Goal: Answer question/provide support: Share knowledge or assist other users

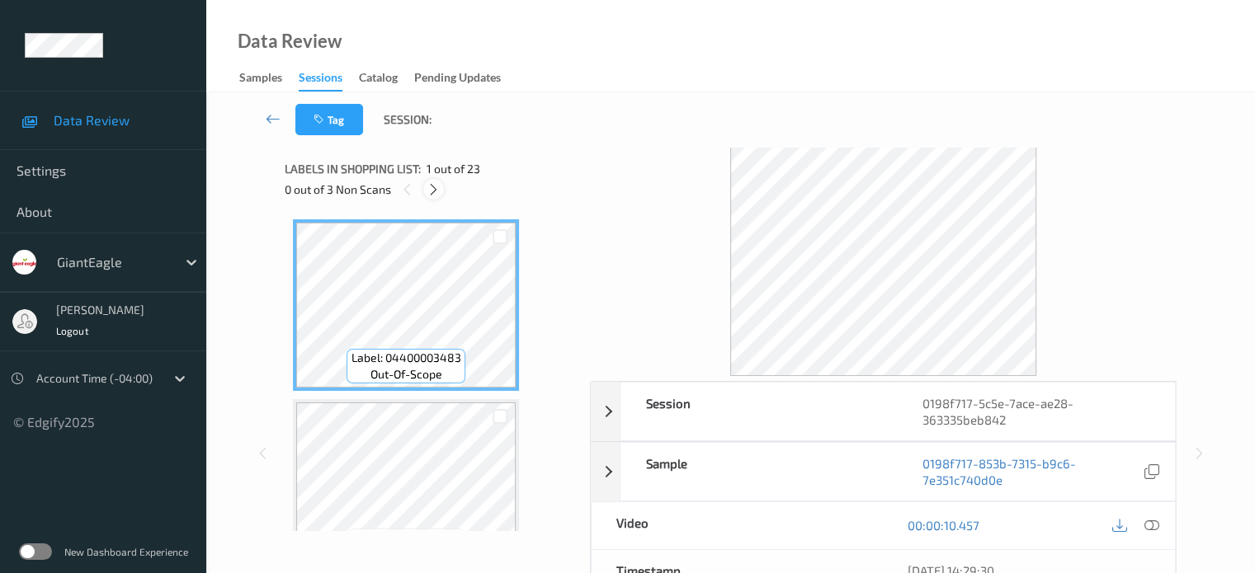
click at [434, 191] on icon at bounding box center [433, 189] width 14 height 15
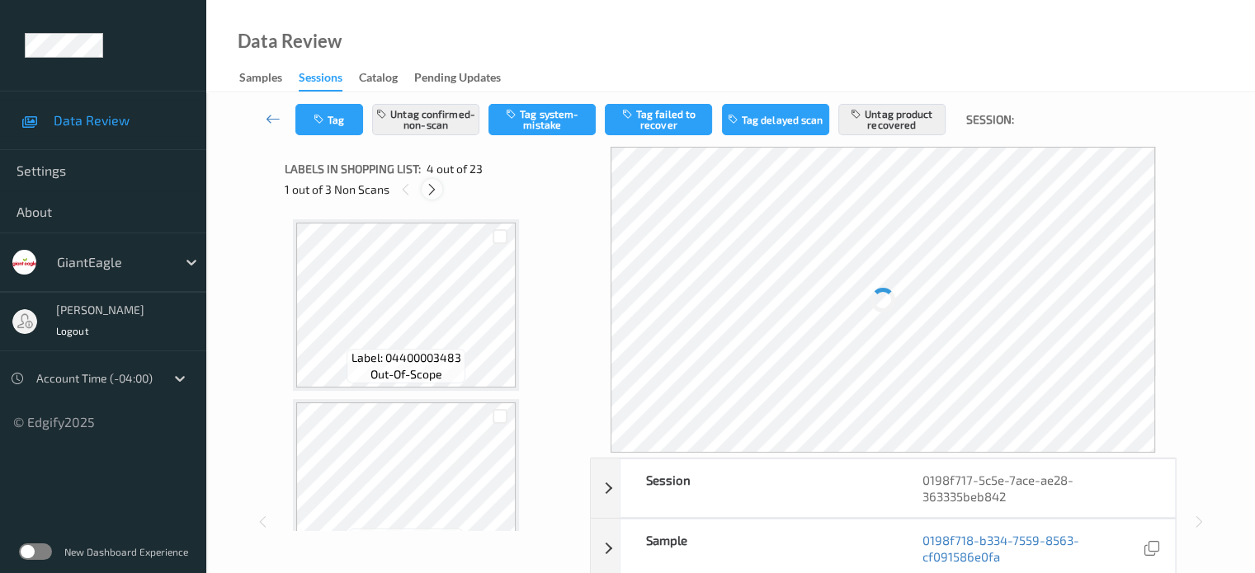
scroll to position [368, 0]
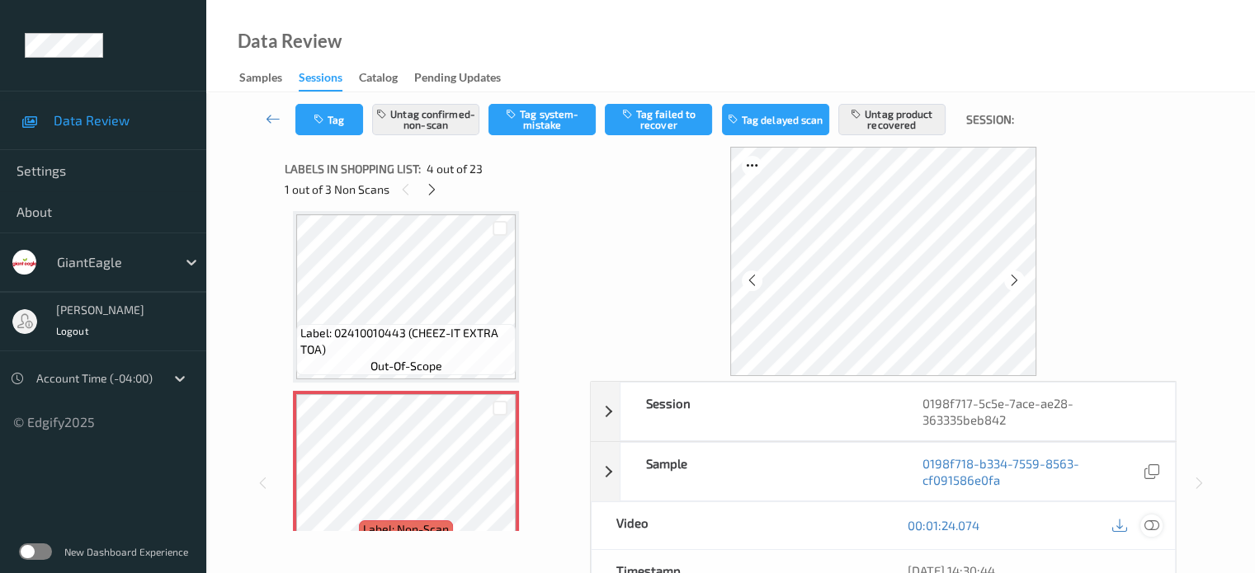
click at [1145, 523] on icon at bounding box center [1150, 525] width 15 height 15
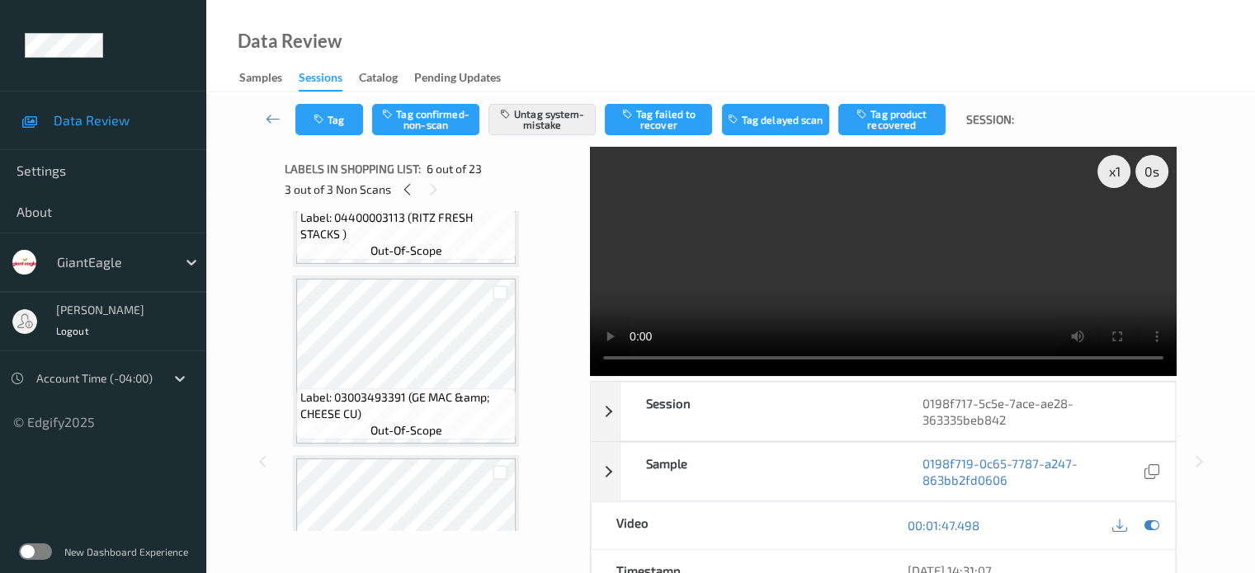
scroll to position [1204, 0]
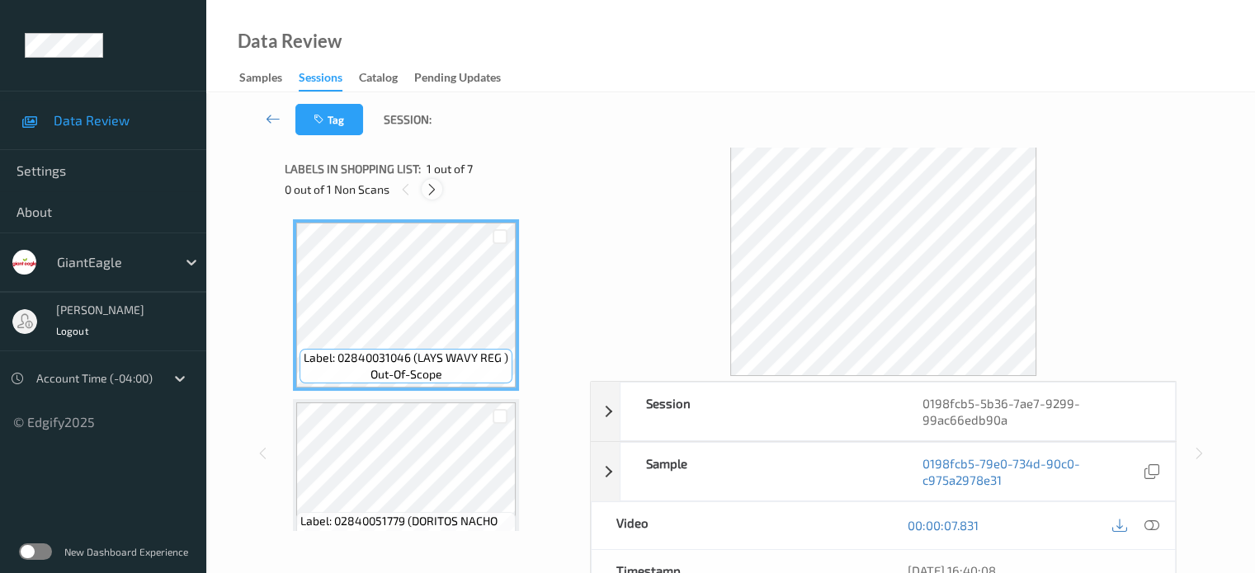
click at [435, 182] on icon at bounding box center [432, 189] width 14 height 15
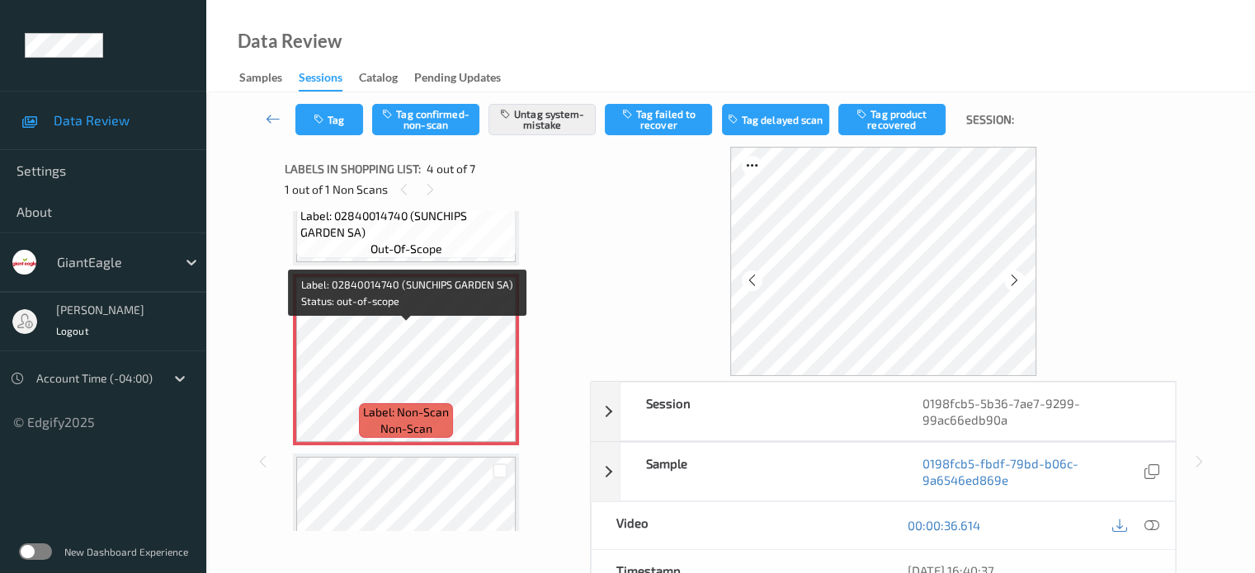
scroll to position [492, 0]
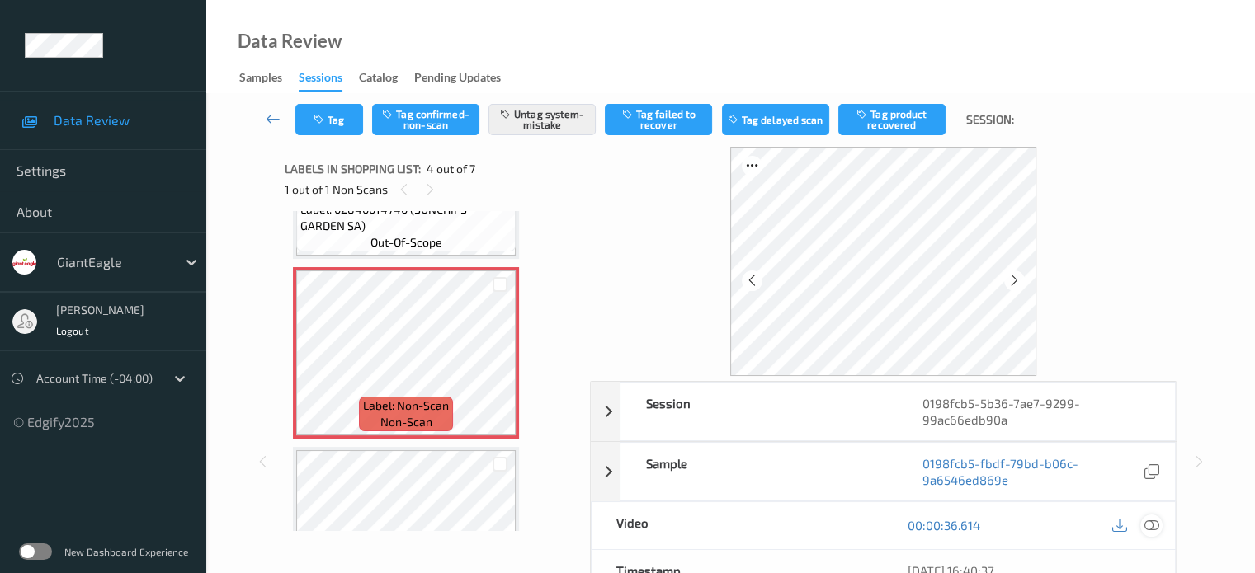
click at [1142, 526] on div at bounding box center [1151, 526] width 22 height 22
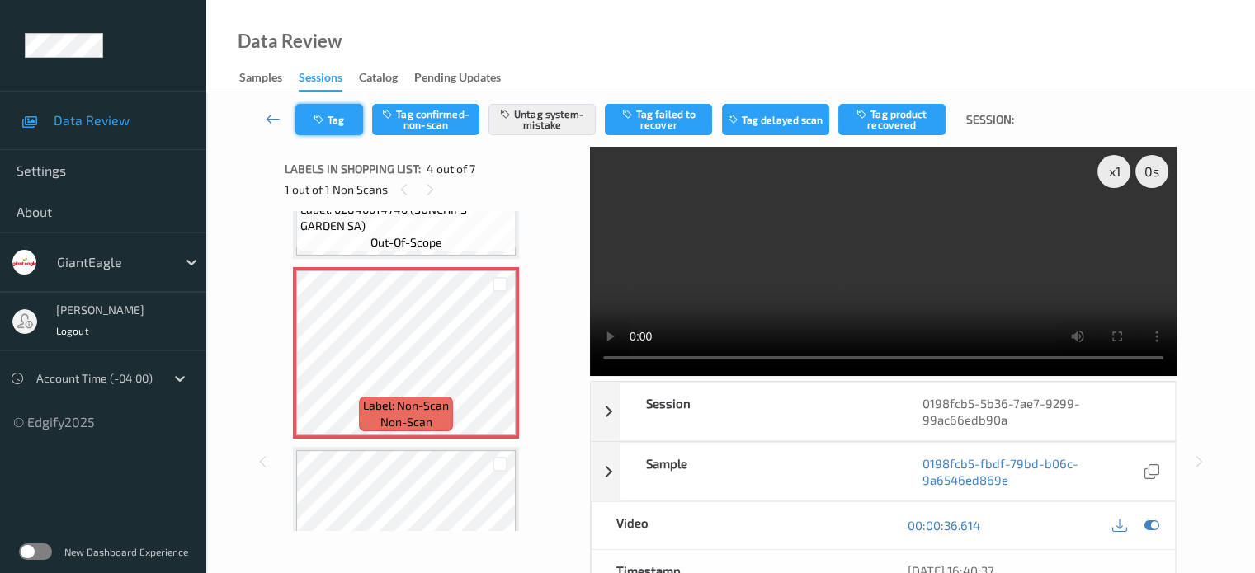
click at [333, 124] on button "Tag" at bounding box center [329, 119] width 68 height 31
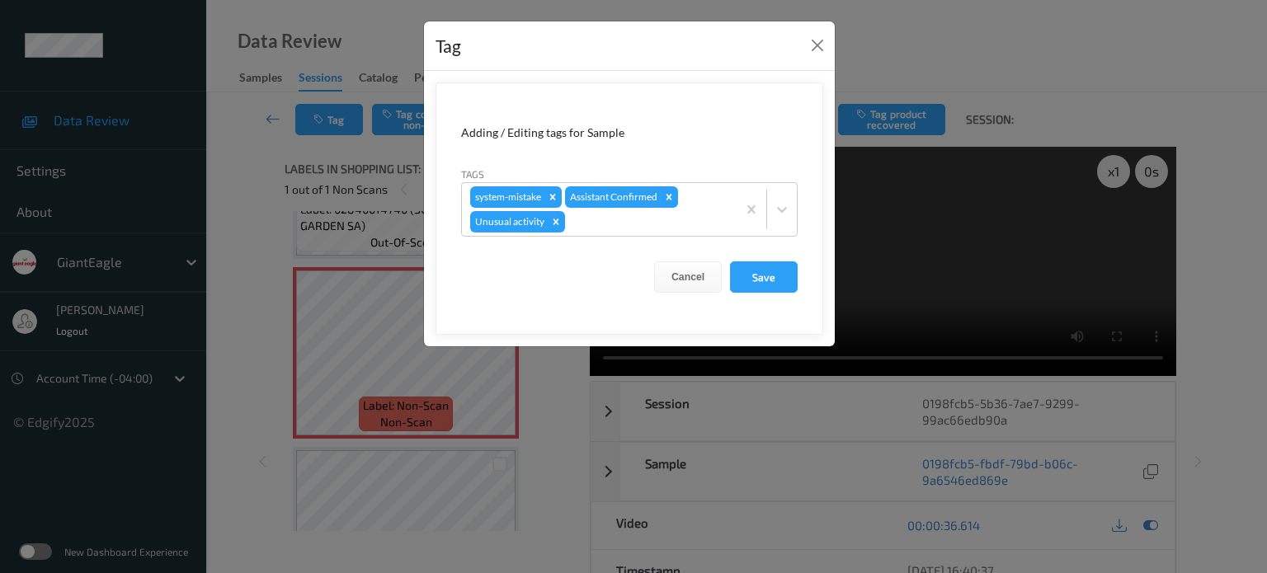
click at [384, 151] on div "Tag Adding / Editing tags for Sample Tags system-mistake Assistant Confirmed Un…" at bounding box center [633, 286] width 1267 height 573
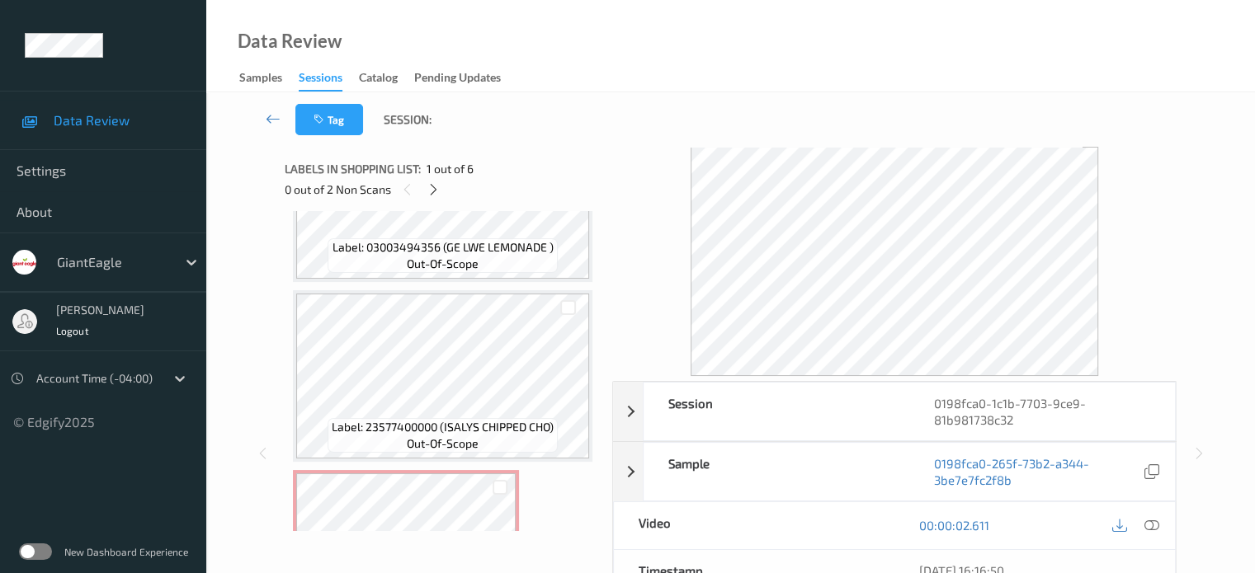
scroll to position [607, 0]
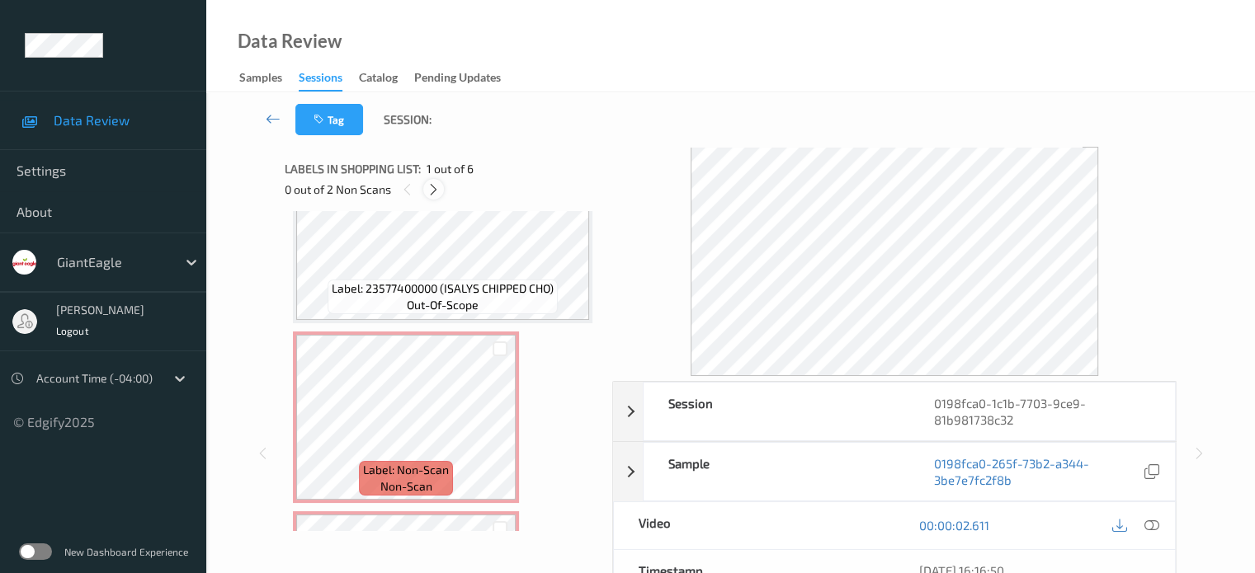
click at [432, 191] on icon at bounding box center [433, 189] width 14 height 15
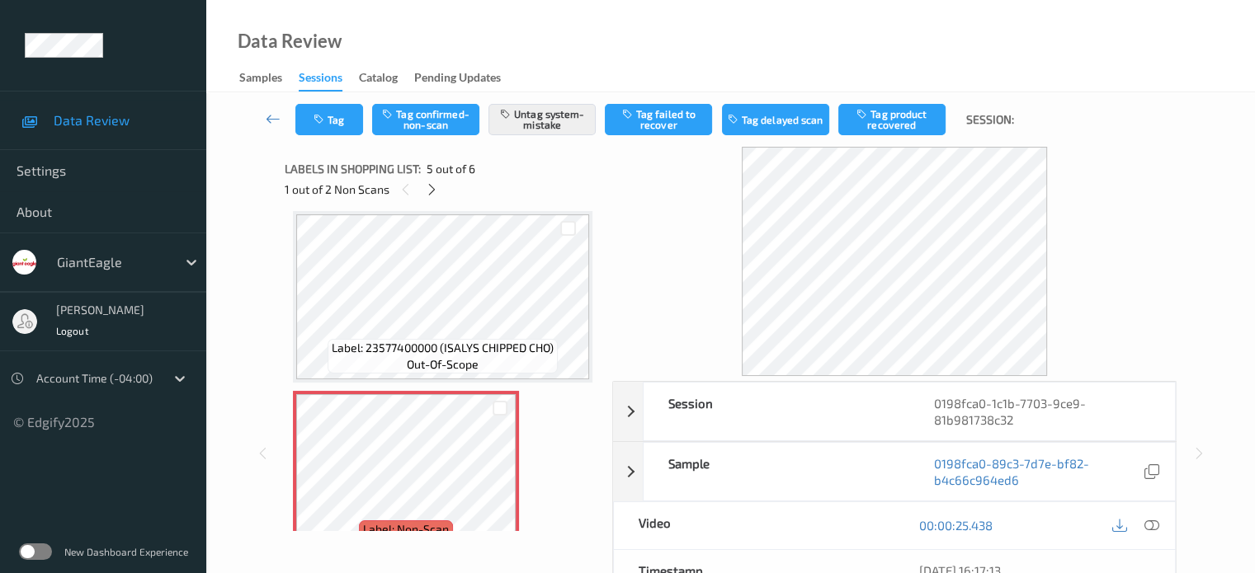
scroll to position [645, 0]
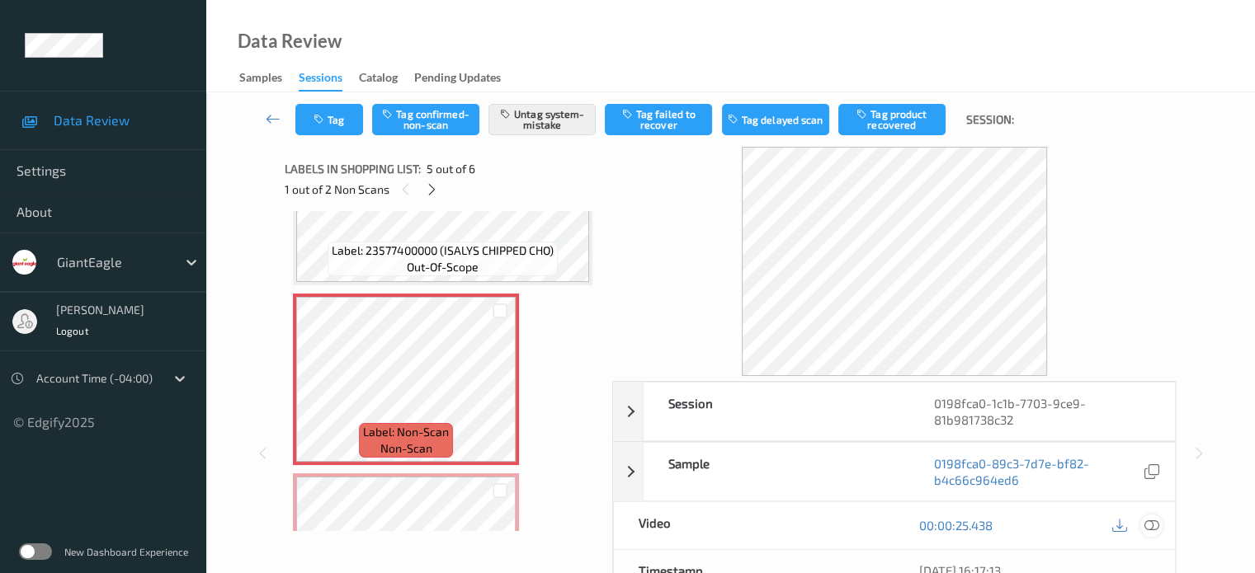
click at [1148, 525] on icon at bounding box center [1150, 525] width 15 height 15
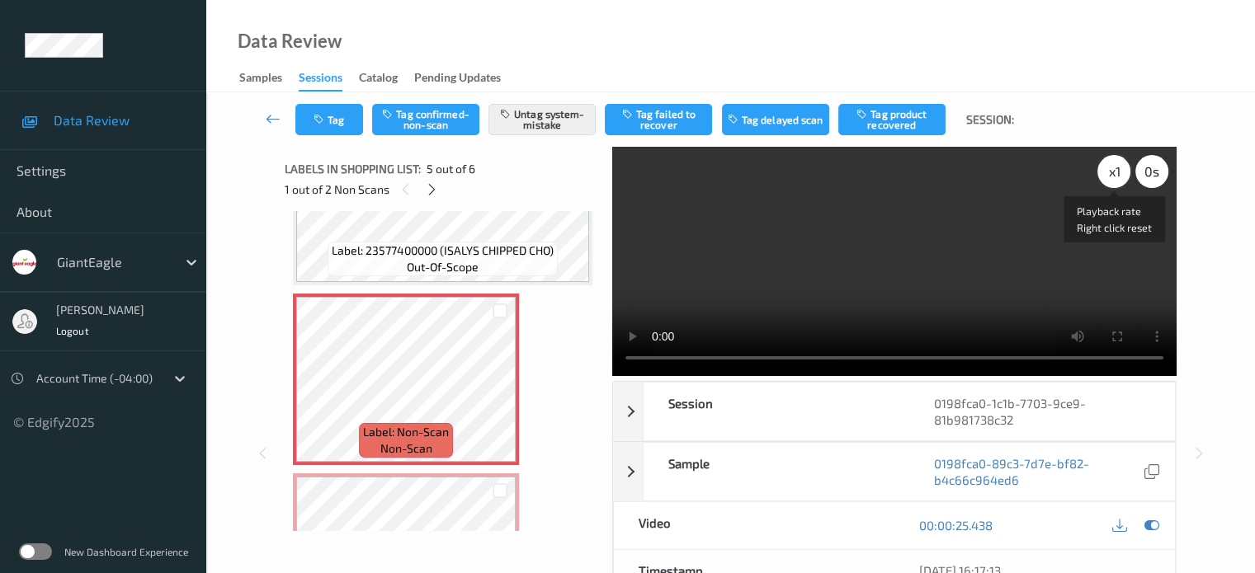
click at [1107, 176] on div "x 1" at bounding box center [1113, 171] width 33 height 33
click at [327, 121] on icon "button" at bounding box center [320, 120] width 14 height 12
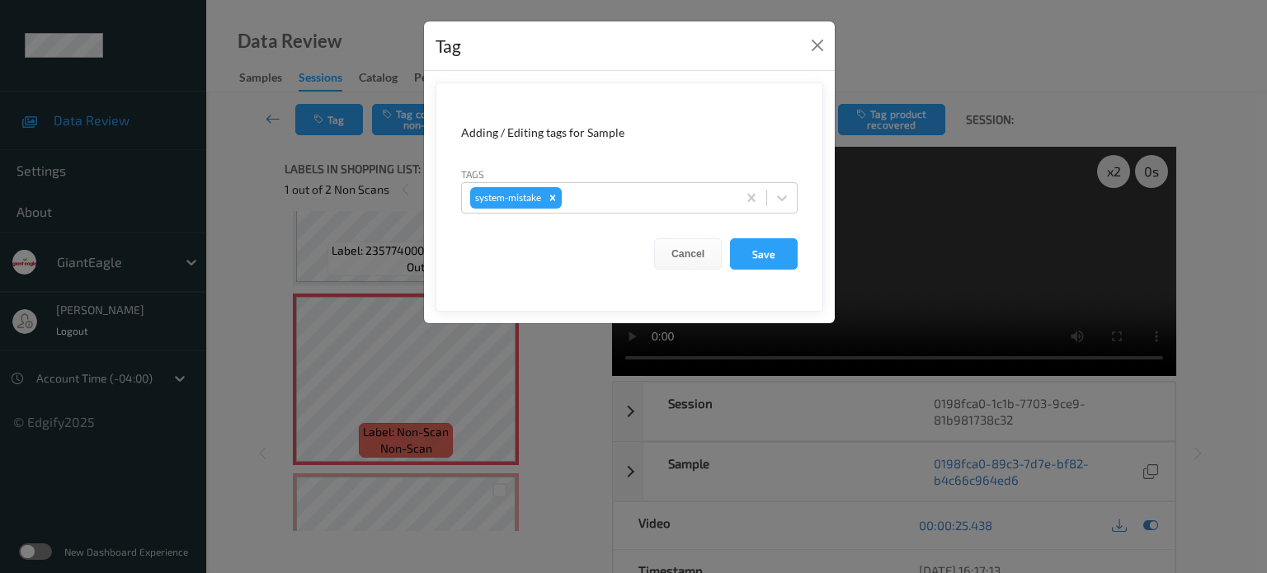
click at [295, 148] on div "Tag Adding / Editing tags for Sample Tags system-mistake Cancel Save" at bounding box center [633, 286] width 1267 height 573
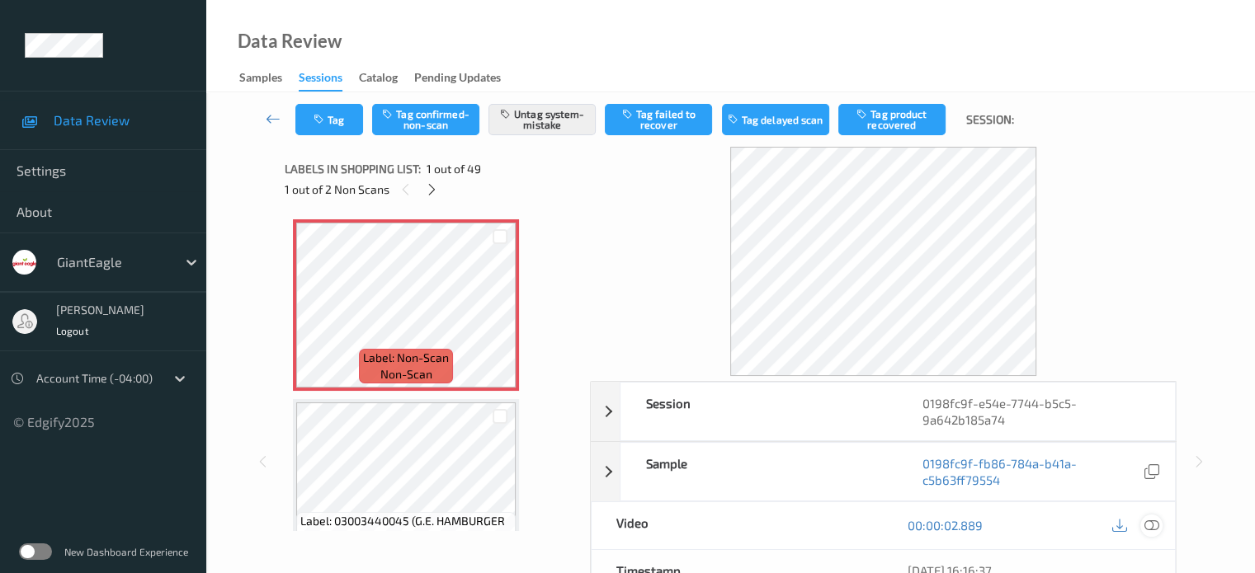
click at [1148, 524] on icon at bounding box center [1150, 525] width 15 height 15
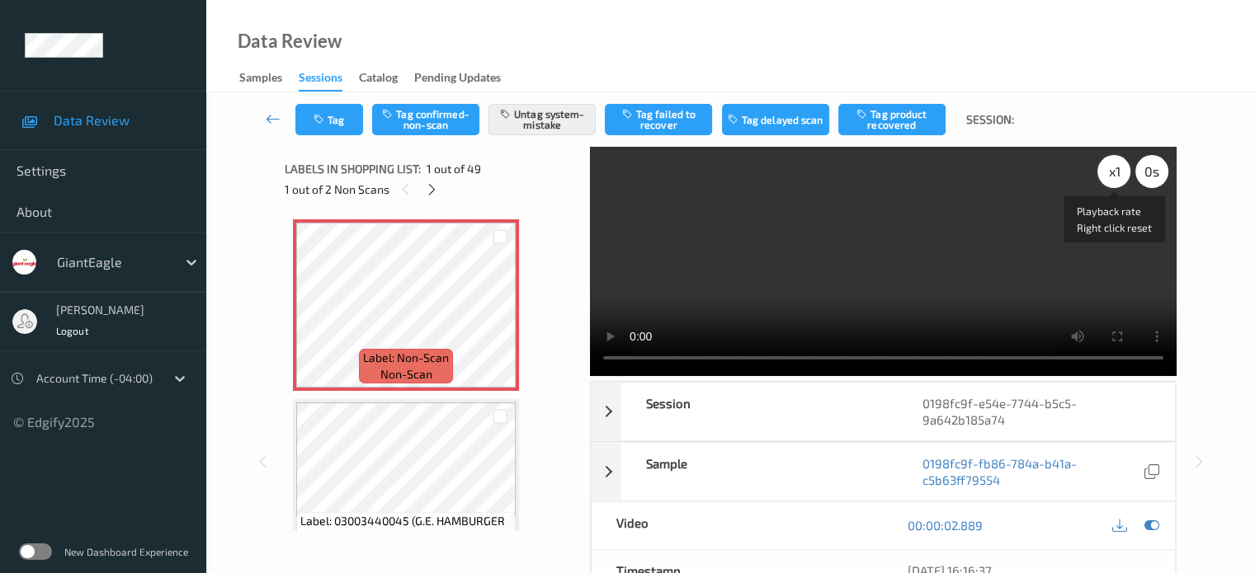
click at [1107, 173] on div "x 1" at bounding box center [1113, 171] width 33 height 33
click at [1112, 177] on div "x 2" at bounding box center [1113, 171] width 33 height 33
click at [336, 112] on button "Tag" at bounding box center [329, 119] width 68 height 31
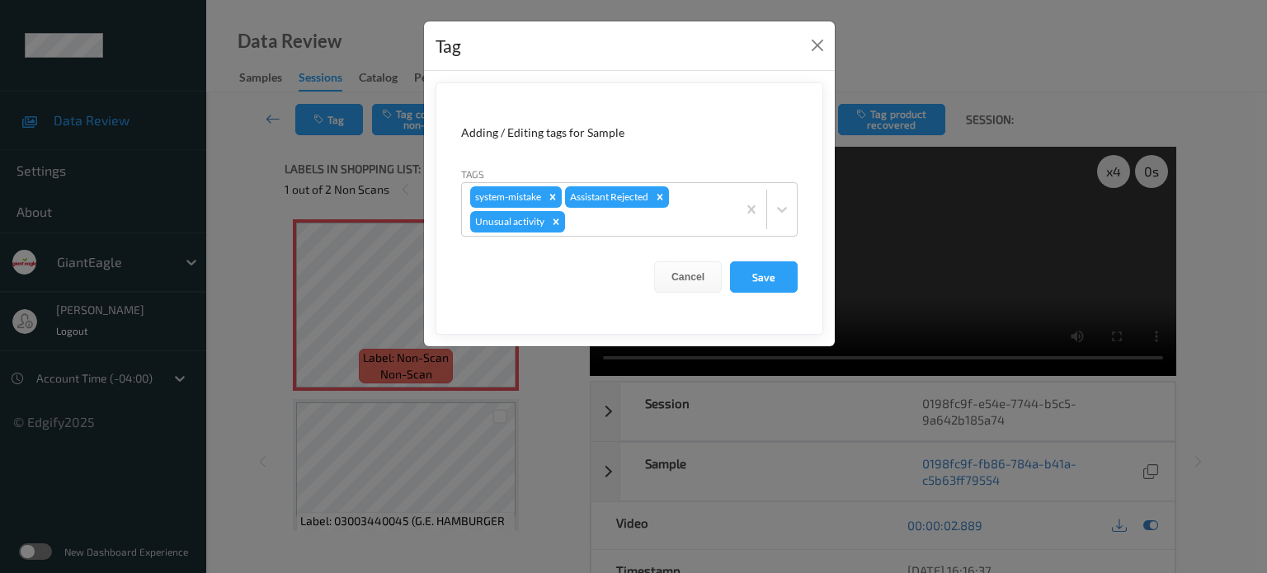
click at [257, 131] on div "Tag Adding / Editing tags for Sample Tags system-mistake Assistant Rejected Unu…" at bounding box center [633, 286] width 1267 height 573
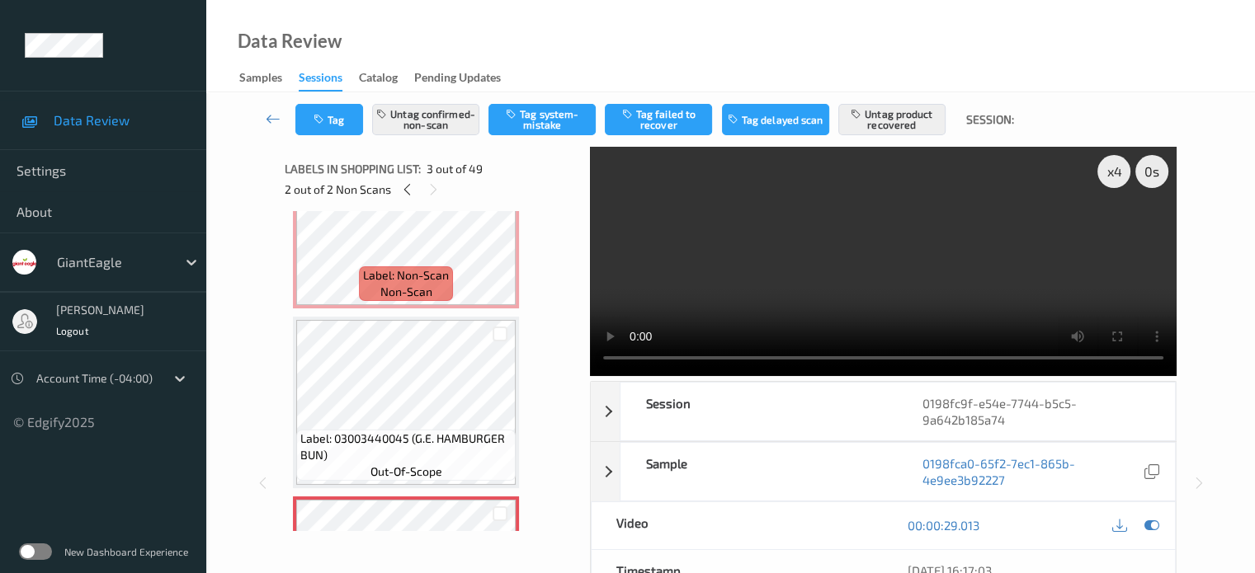
scroll to position [82, 0]
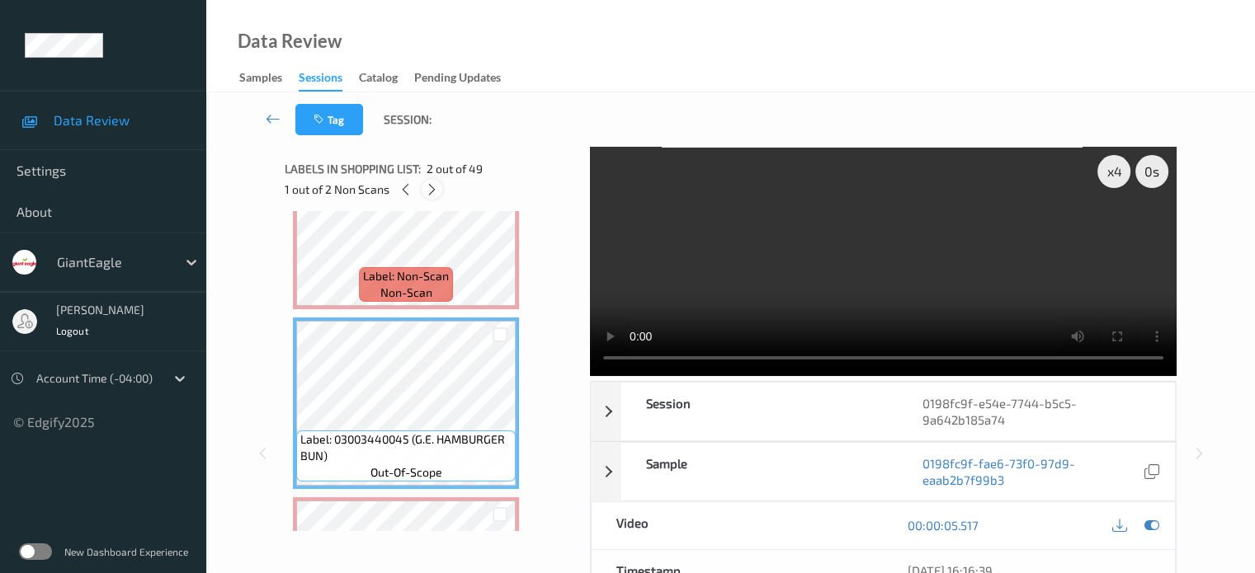
click at [429, 188] on icon at bounding box center [432, 189] width 14 height 15
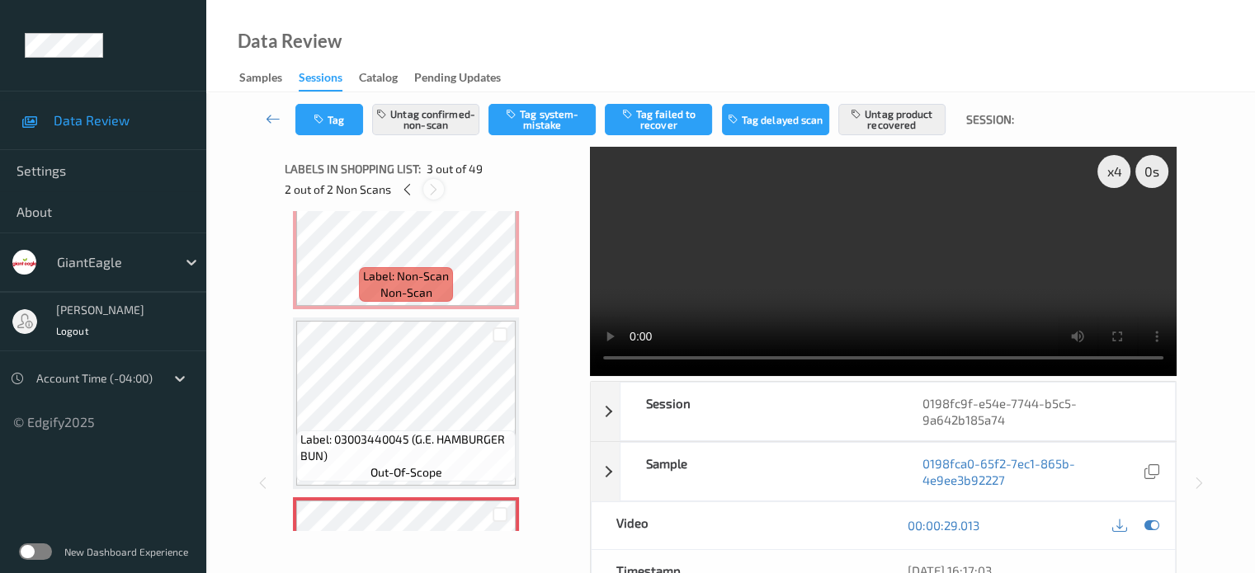
scroll to position [188, 0]
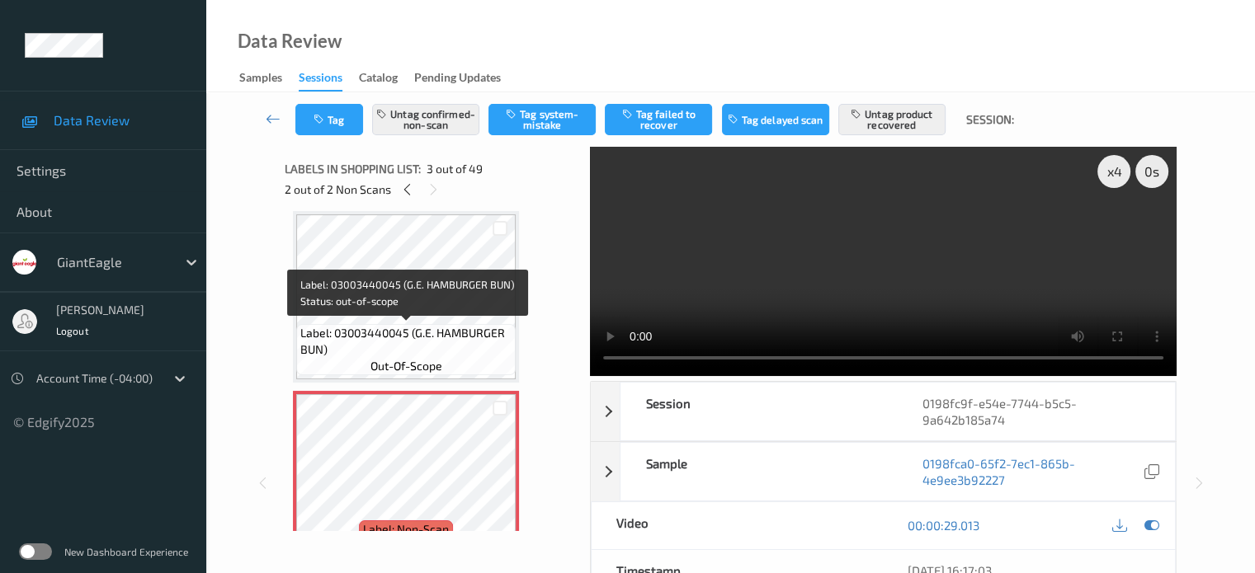
click at [453, 330] on span "Label: 03003440045 (G.E. HAMBURGER BUN)" at bounding box center [405, 341] width 211 height 33
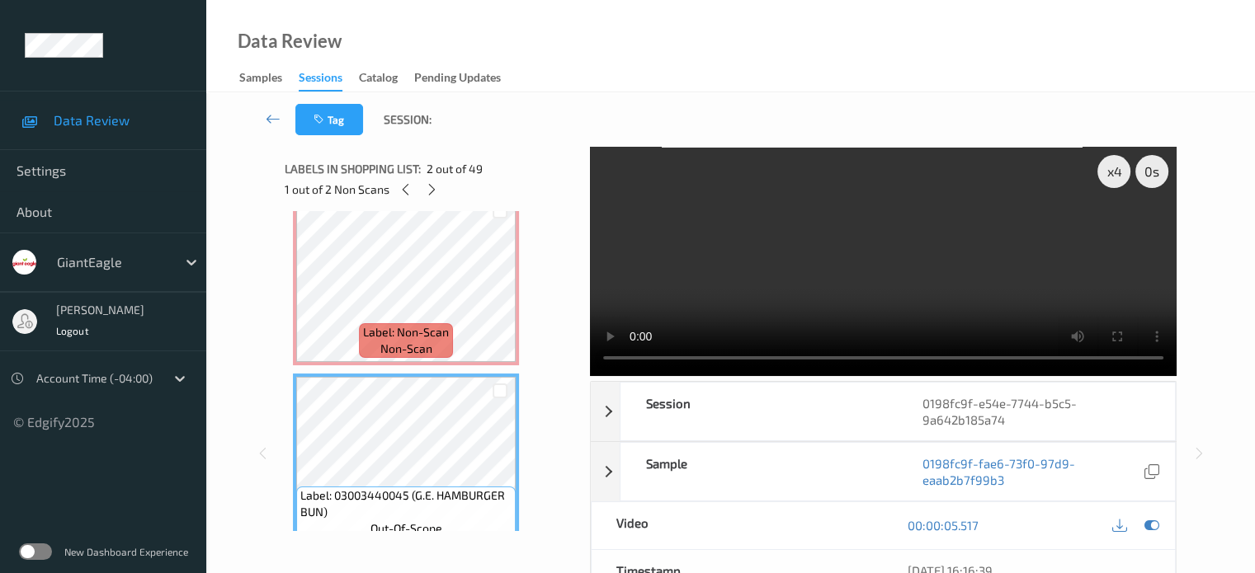
scroll to position [0, 0]
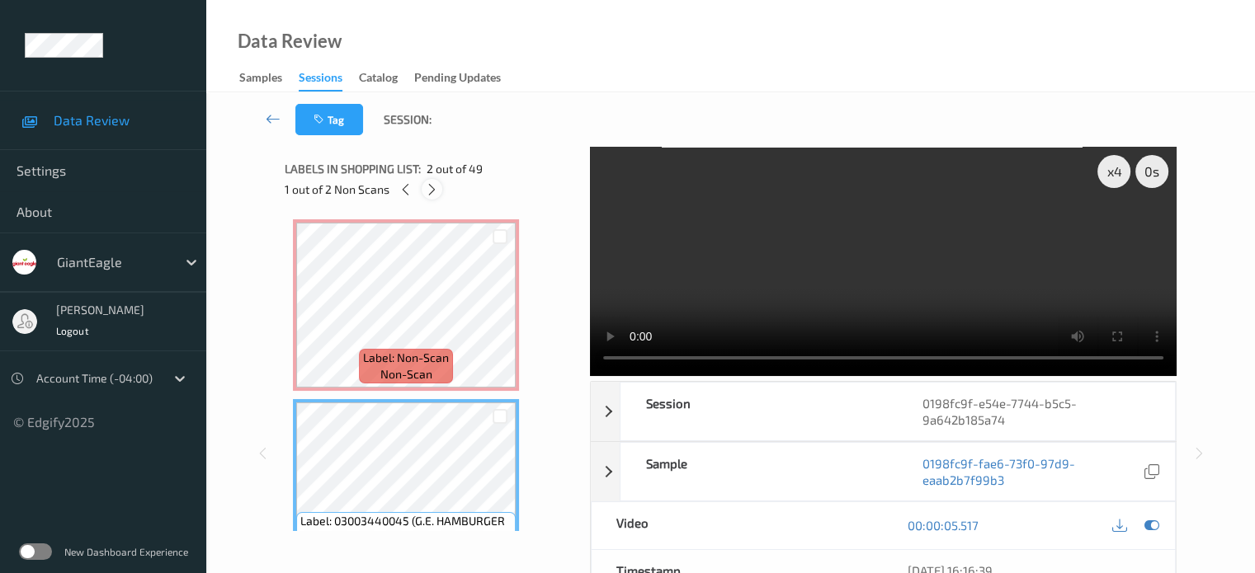
click at [430, 190] on icon at bounding box center [432, 189] width 14 height 15
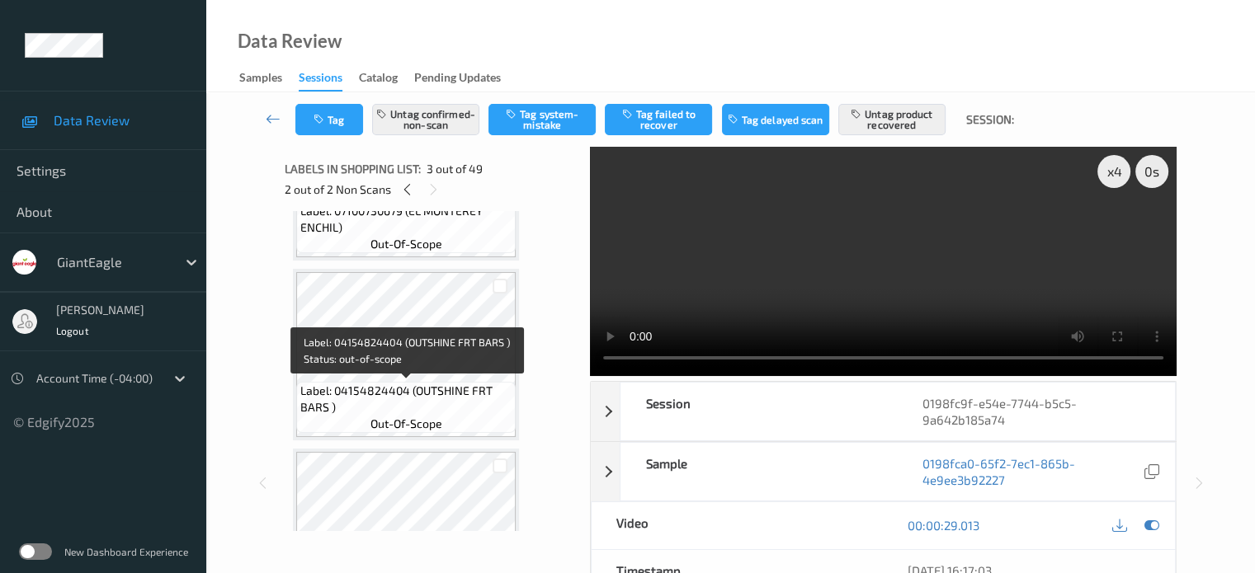
scroll to position [771, 0]
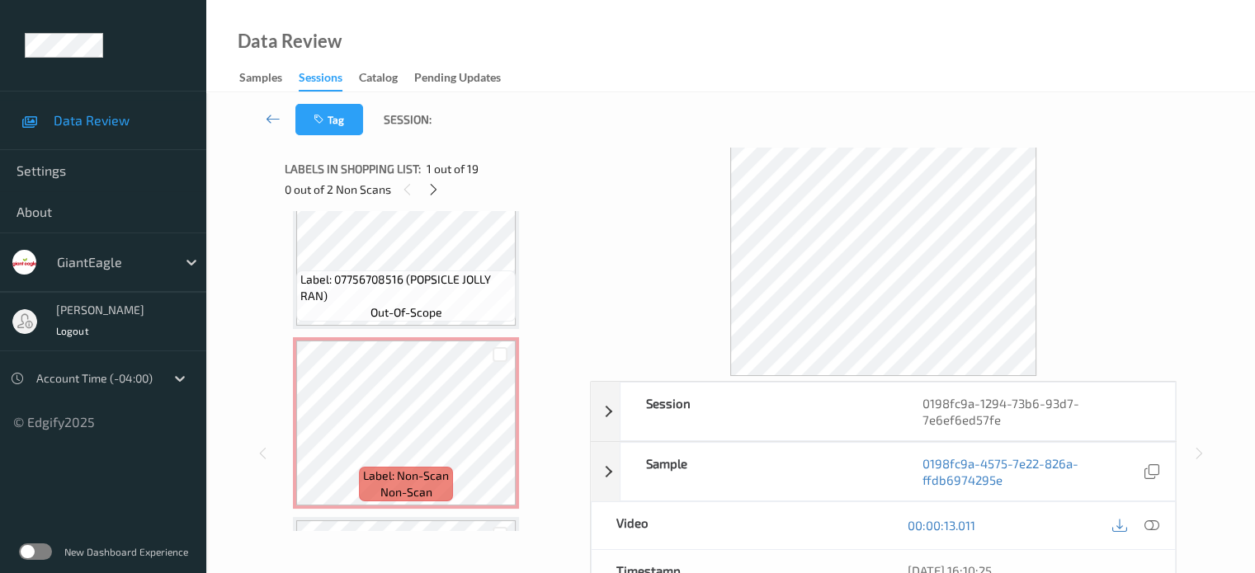
scroll to position [432, 0]
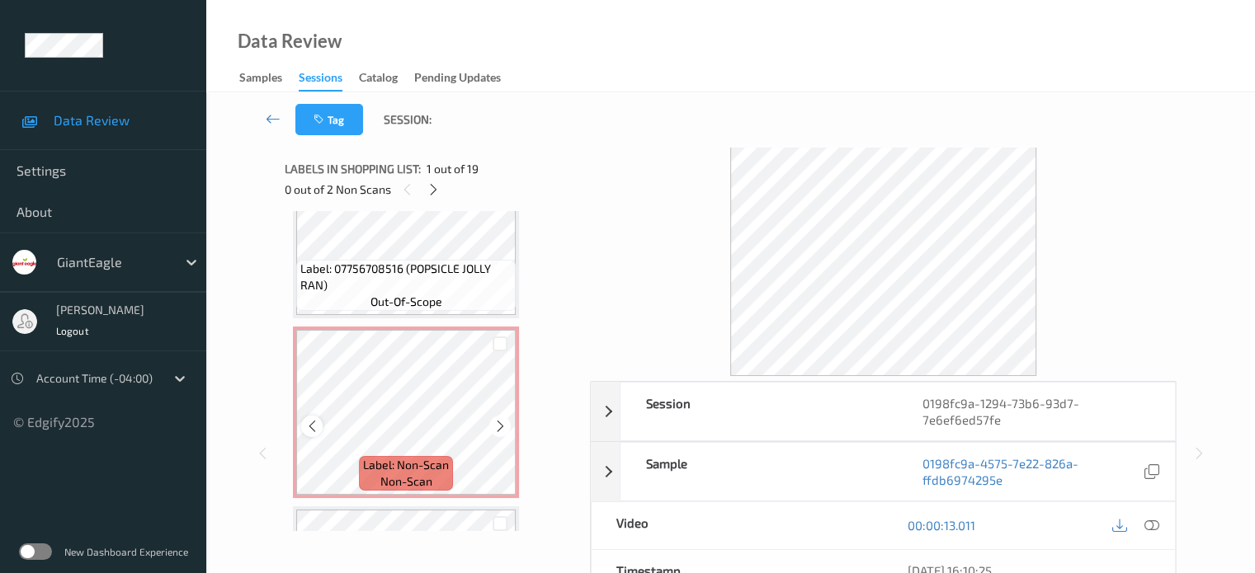
click at [307, 426] on icon at bounding box center [312, 426] width 14 height 15
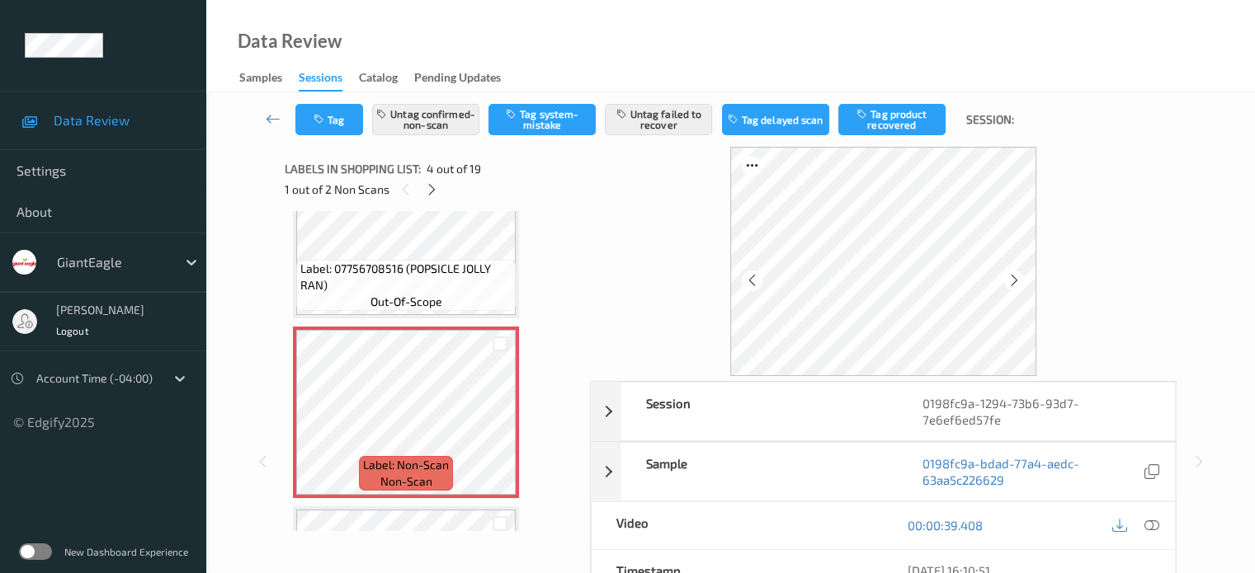
click at [1142, 516] on div at bounding box center [1136, 526] width 54 height 22
click at [1148, 520] on icon at bounding box center [1150, 525] width 15 height 15
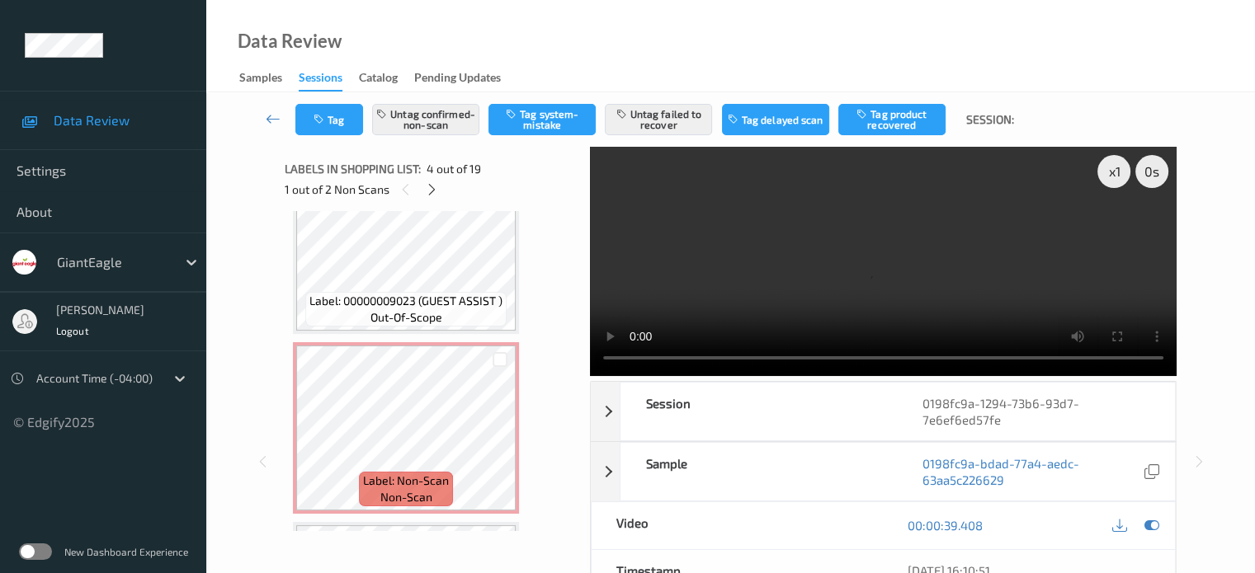
scroll to position [955, 0]
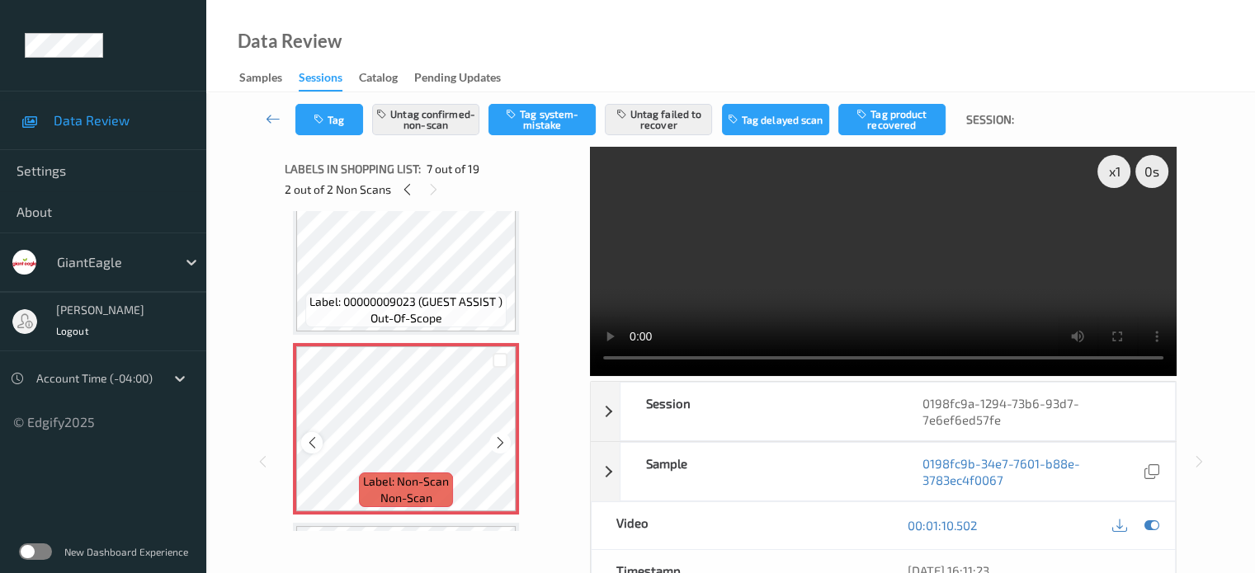
click at [311, 436] on icon at bounding box center [312, 443] width 14 height 15
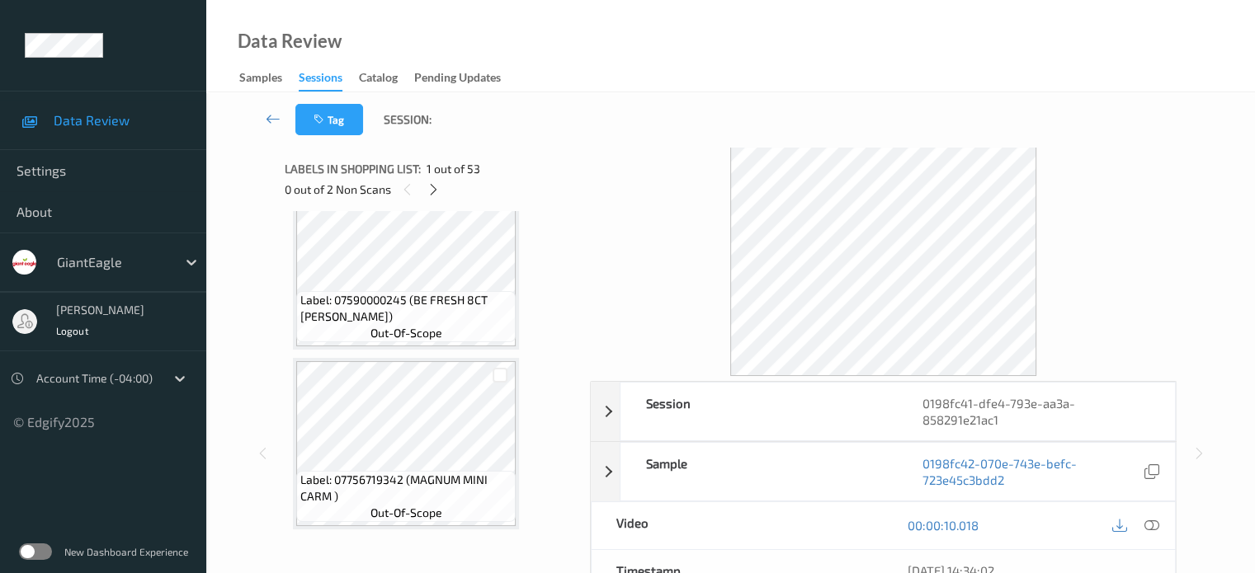
scroll to position [1307, 0]
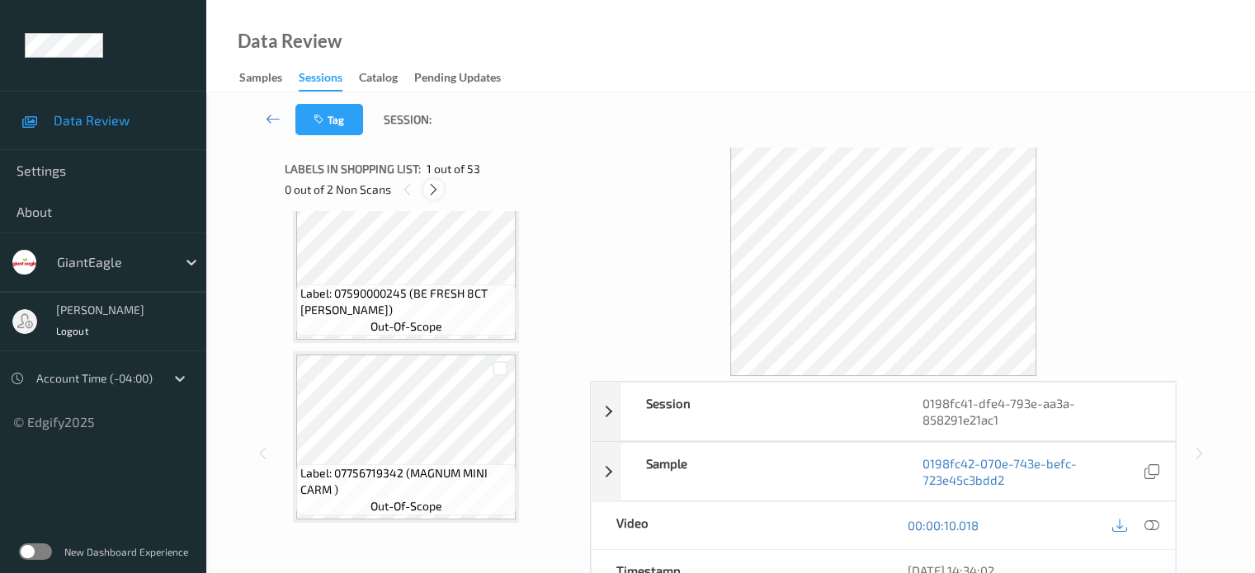
click at [429, 191] on icon at bounding box center [433, 189] width 14 height 15
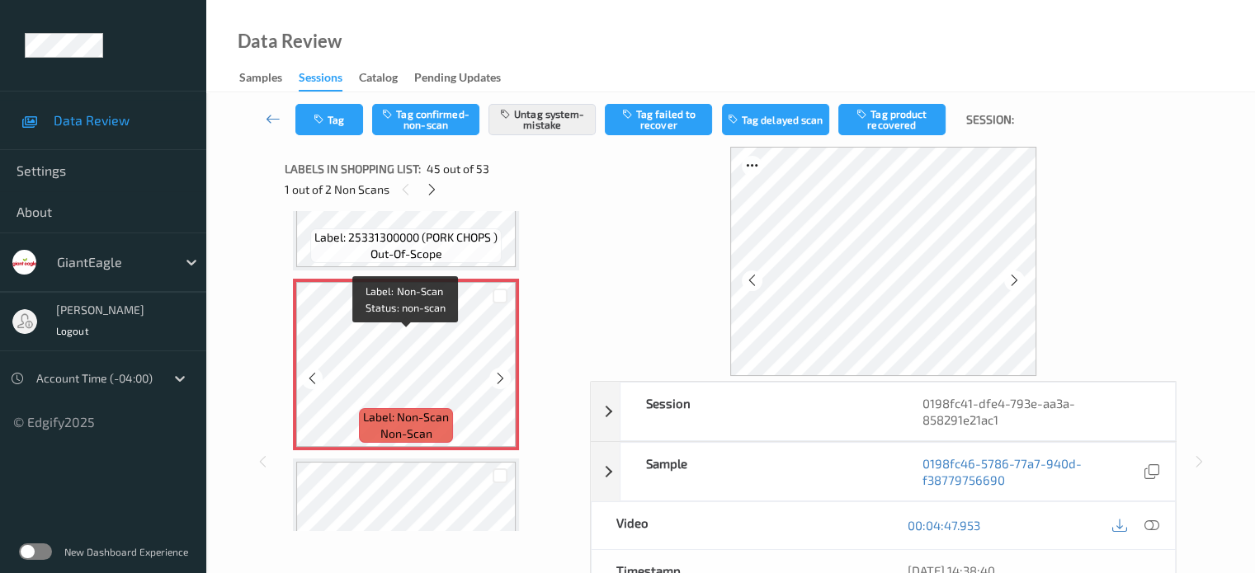
scroll to position [7828, 0]
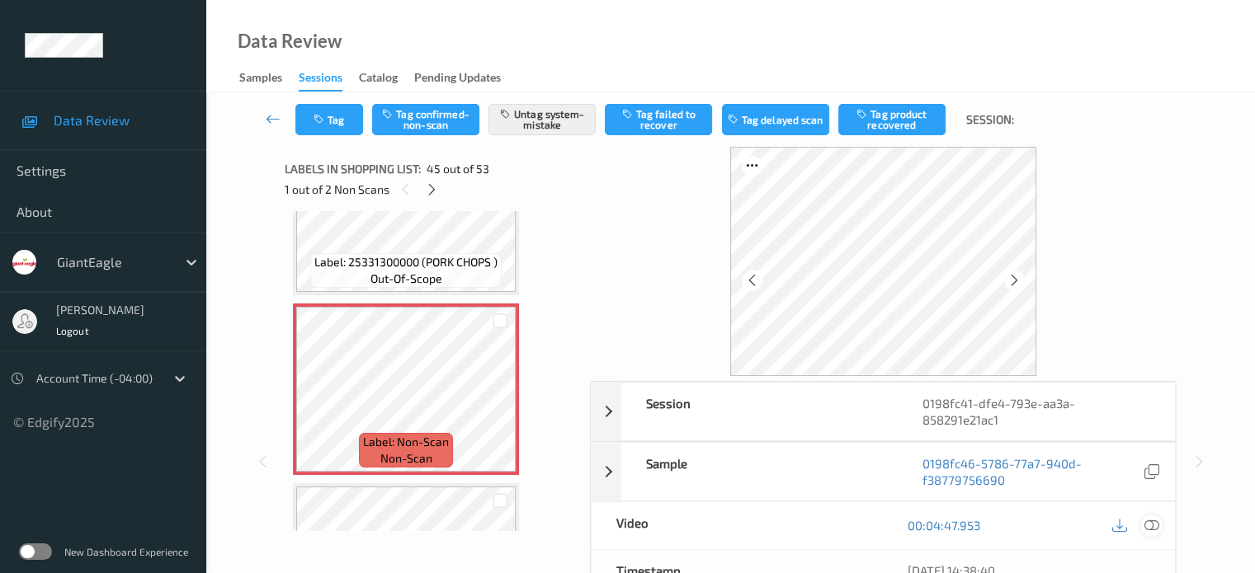
click at [1147, 525] on icon at bounding box center [1150, 525] width 15 height 15
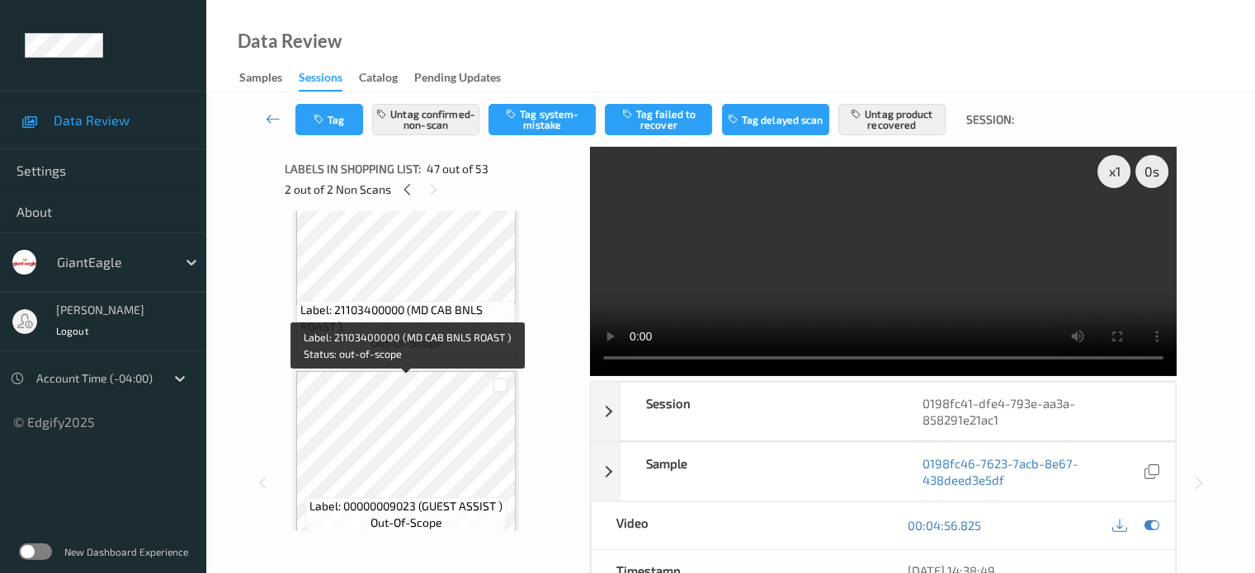
scroll to position [8486, 0]
